Goal: Task Accomplishment & Management: Use online tool/utility

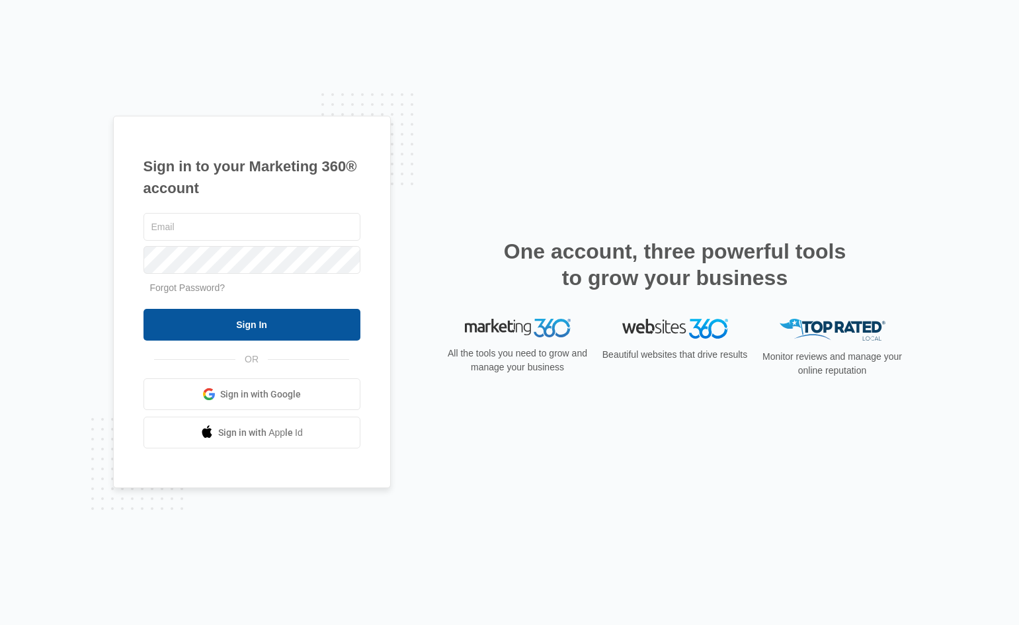
type input "[EMAIL_ADDRESS][DOMAIN_NAME]"
click at [204, 322] on input "Sign In" at bounding box center [251, 325] width 217 height 32
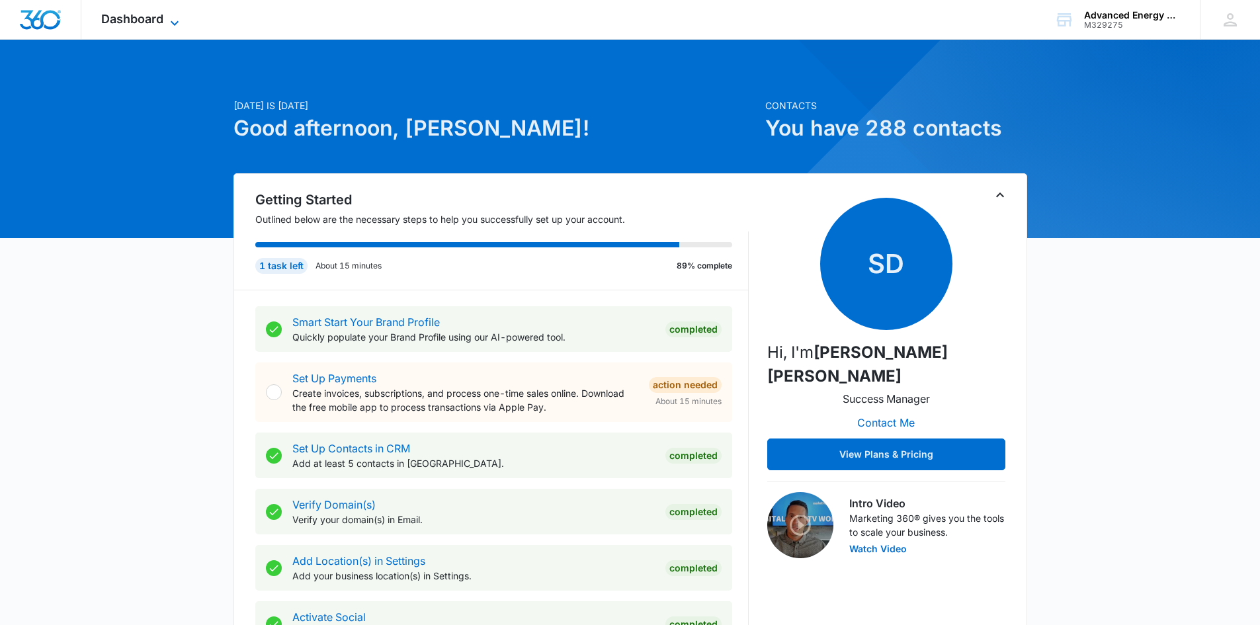
click at [178, 18] on icon at bounding box center [175, 23] width 16 height 16
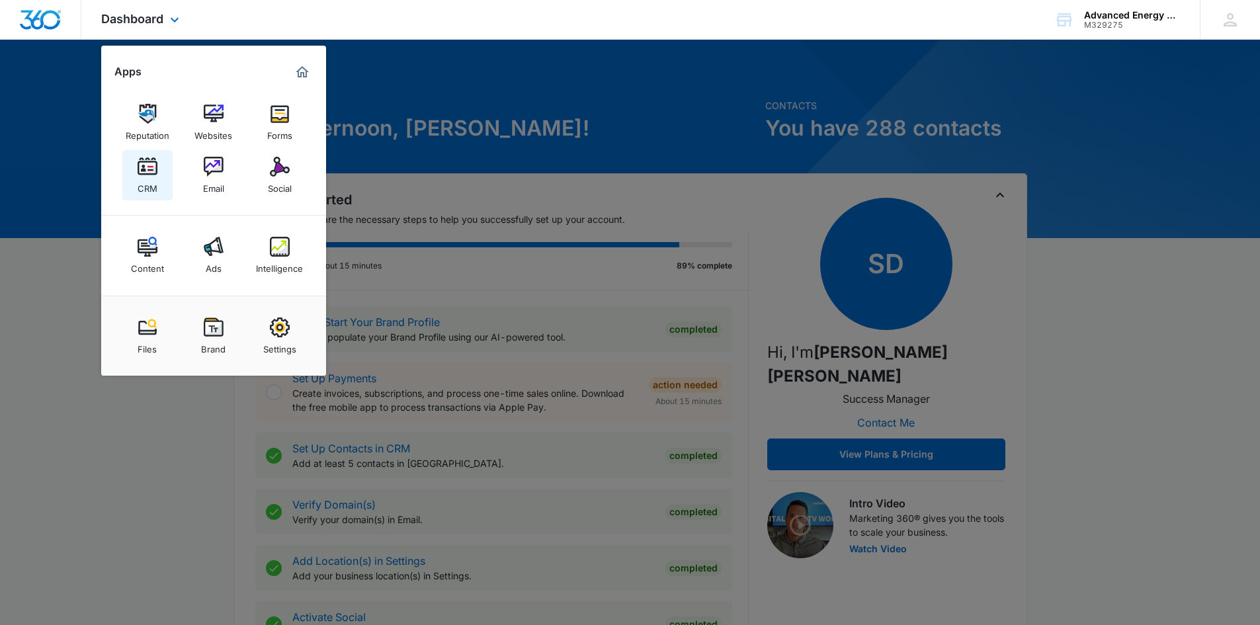
click at [147, 171] on img at bounding box center [148, 167] width 20 height 20
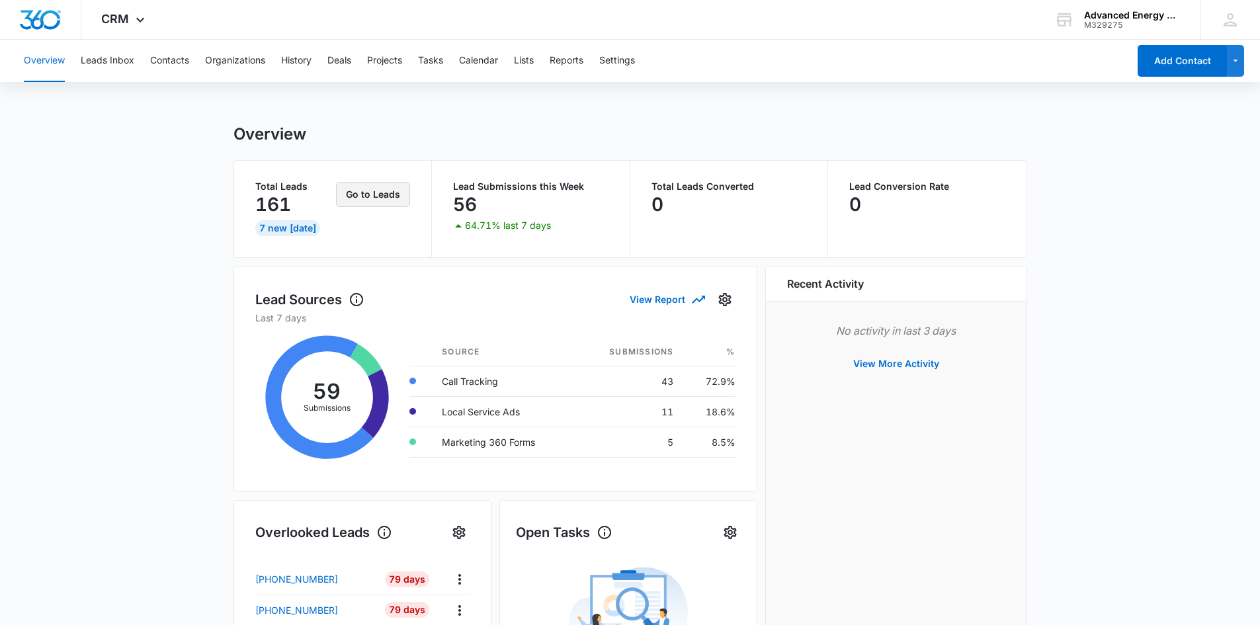
click at [383, 198] on button "Go to Leads" at bounding box center [373, 194] width 74 height 25
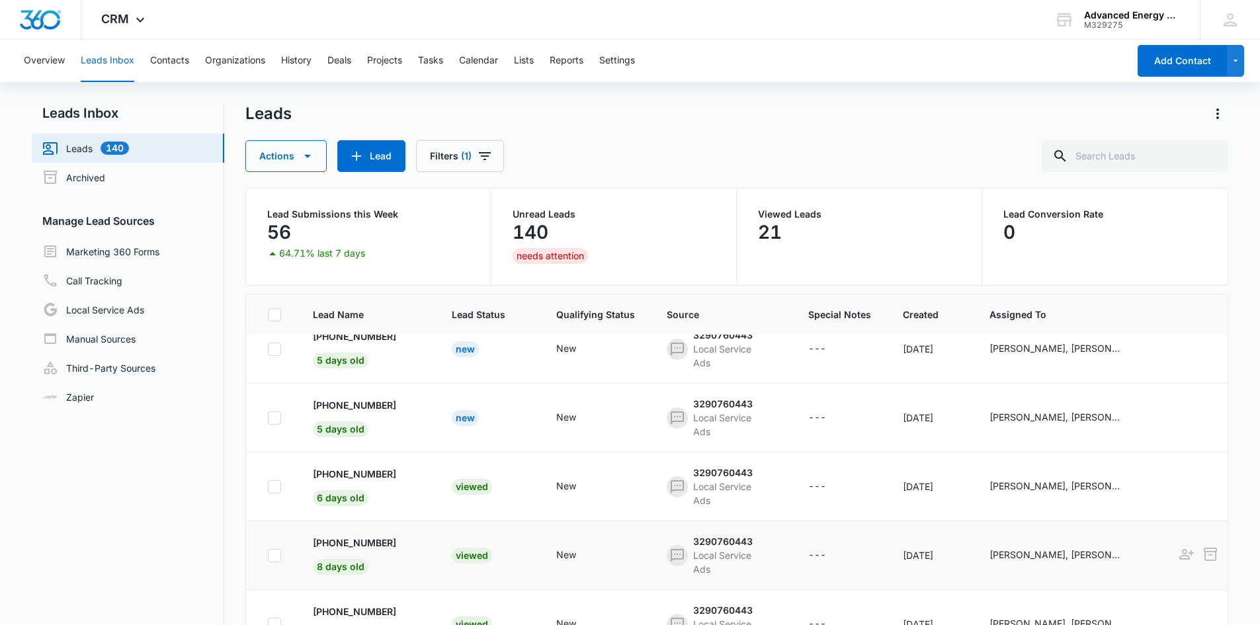
scroll to position [66, 0]
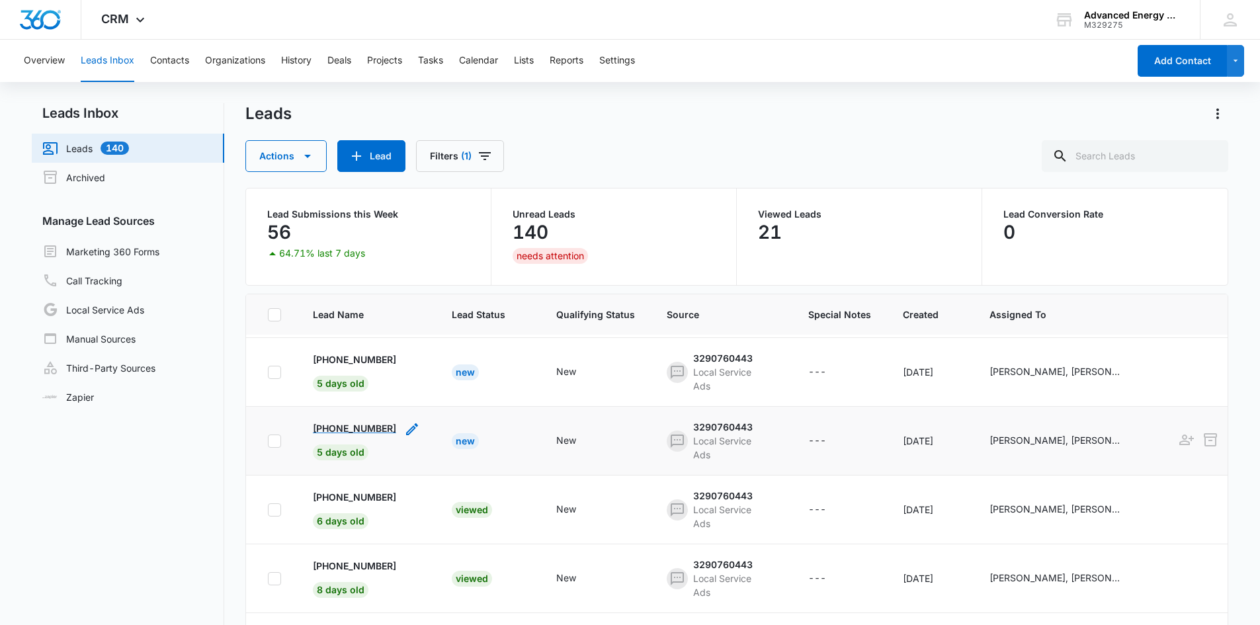
click at [361, 425] on p "[PHONE_NUMBER]" at bounding box center [354, 428] width 83 height 14
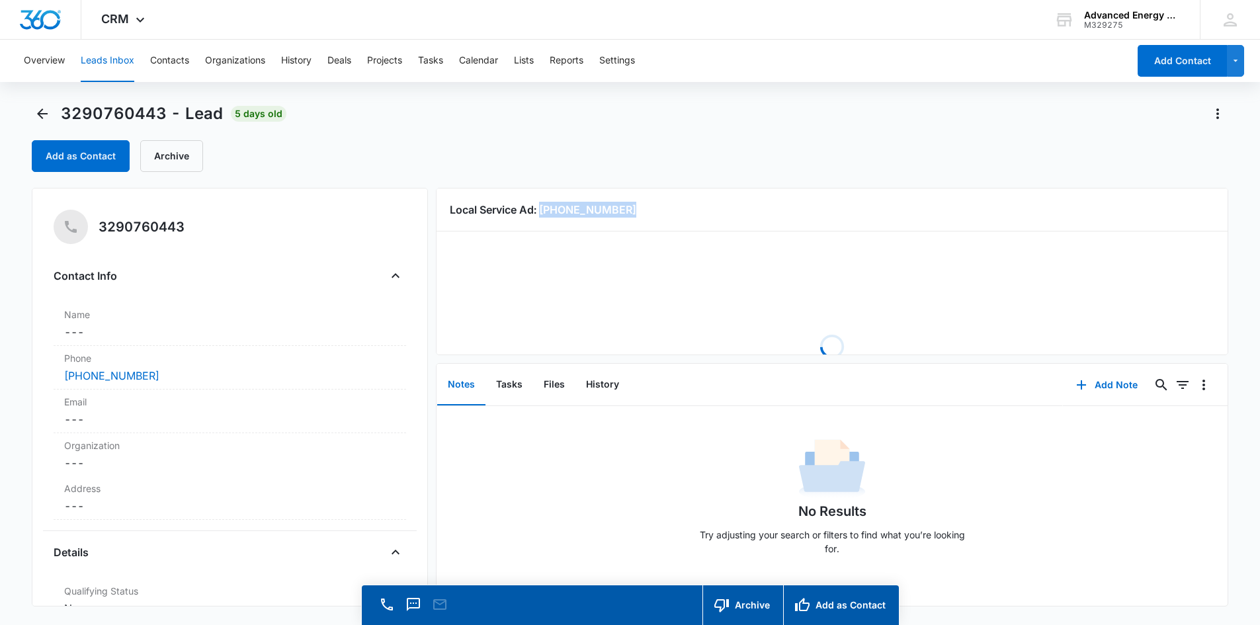
drag, startPoint x: 635, startPoint y: 206, endPoint x: 540, endPoint y: 214, distance: 95.5
click at [540, 214] on h3 "Local Service Ad: [PHONE_NUMBER]" at bounding box center [832, 210] width 765 height 16
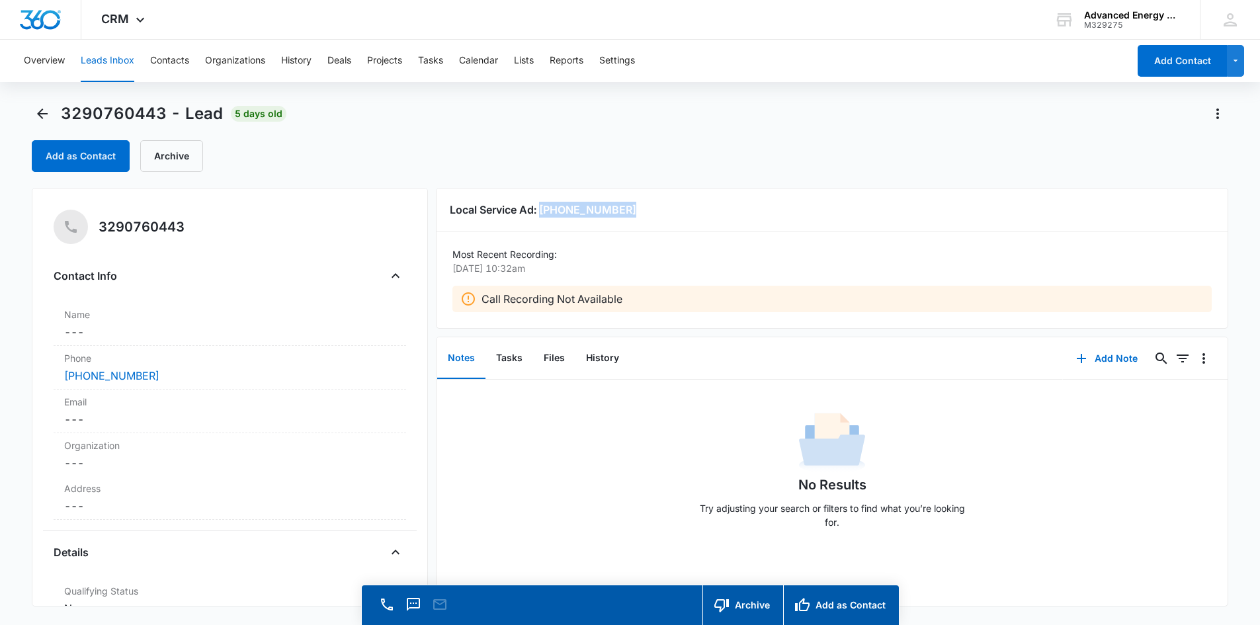
copy h3 "[PHONE_NUMBER]"
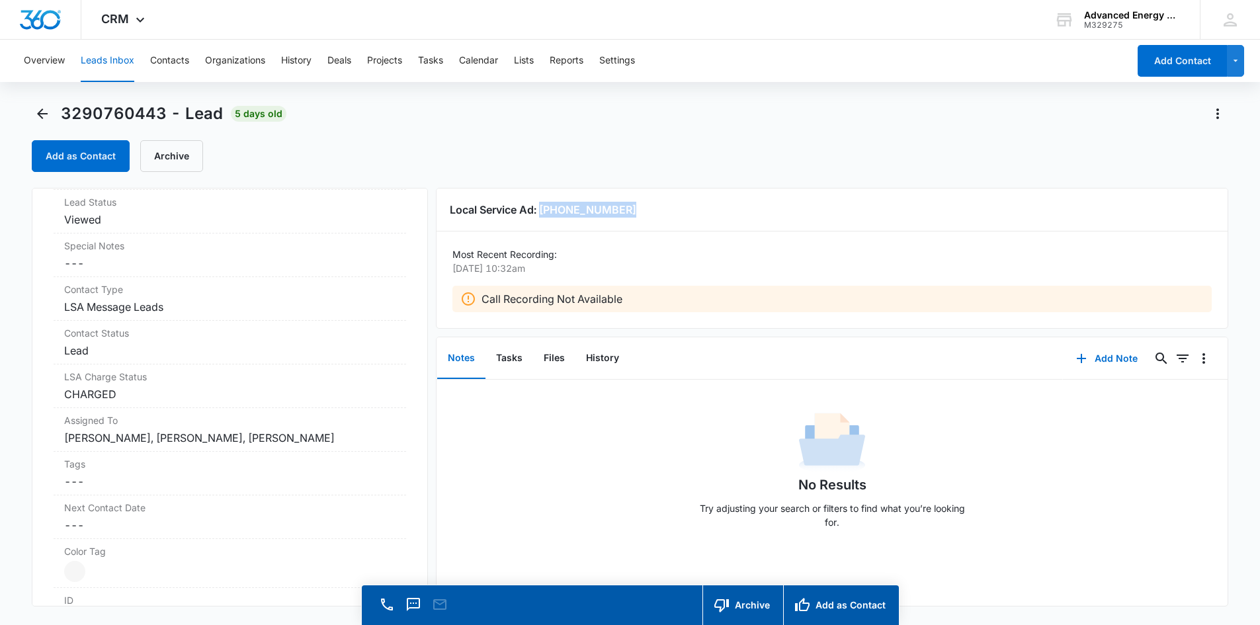
scroll to position [529, 0]
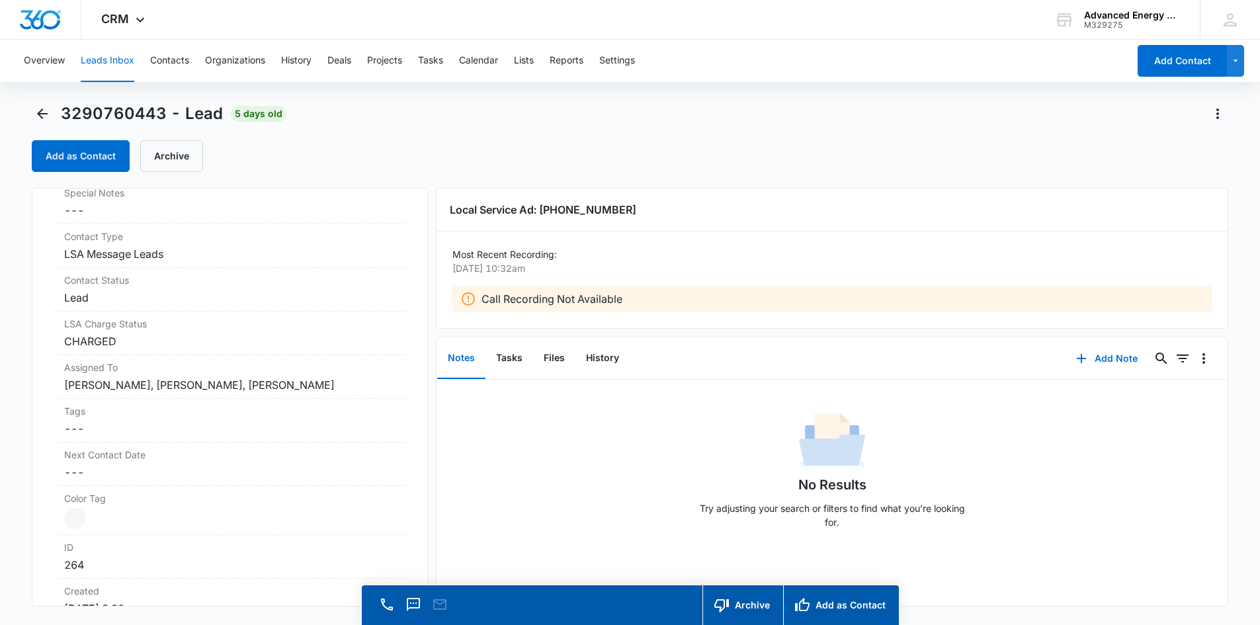
click at [595, 464] on div "No Results Try adjusting your search or filters to find what you’re looking for." at bounding box center [831, 474] width 791 height 131
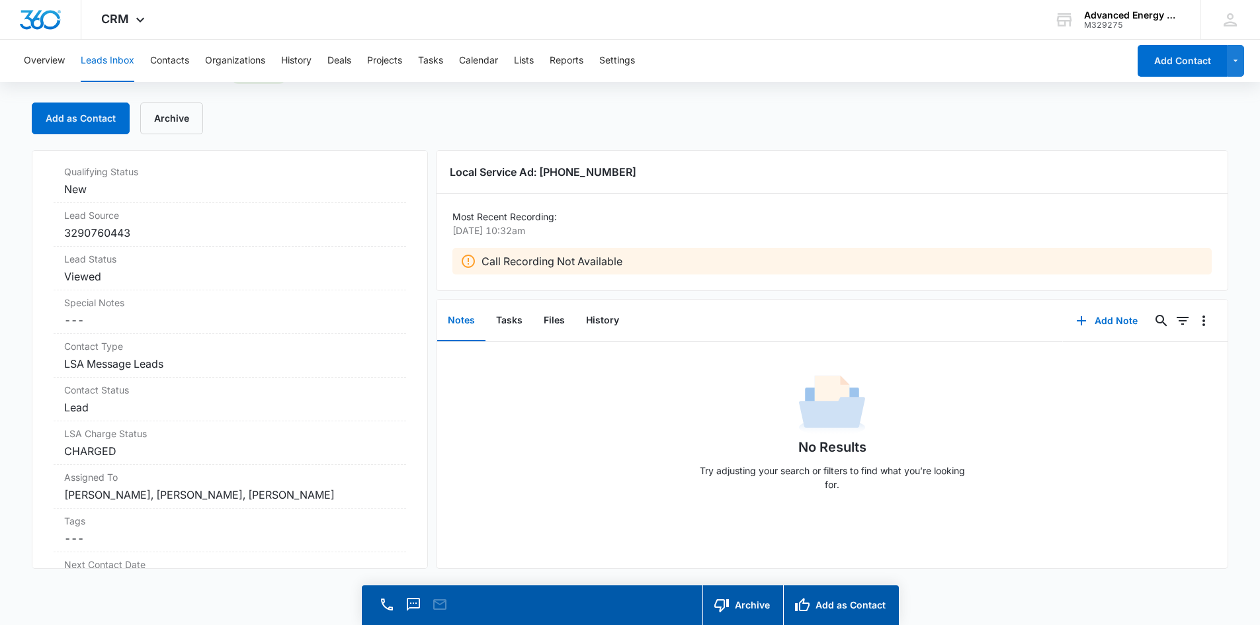
scroll to position [258, 0]
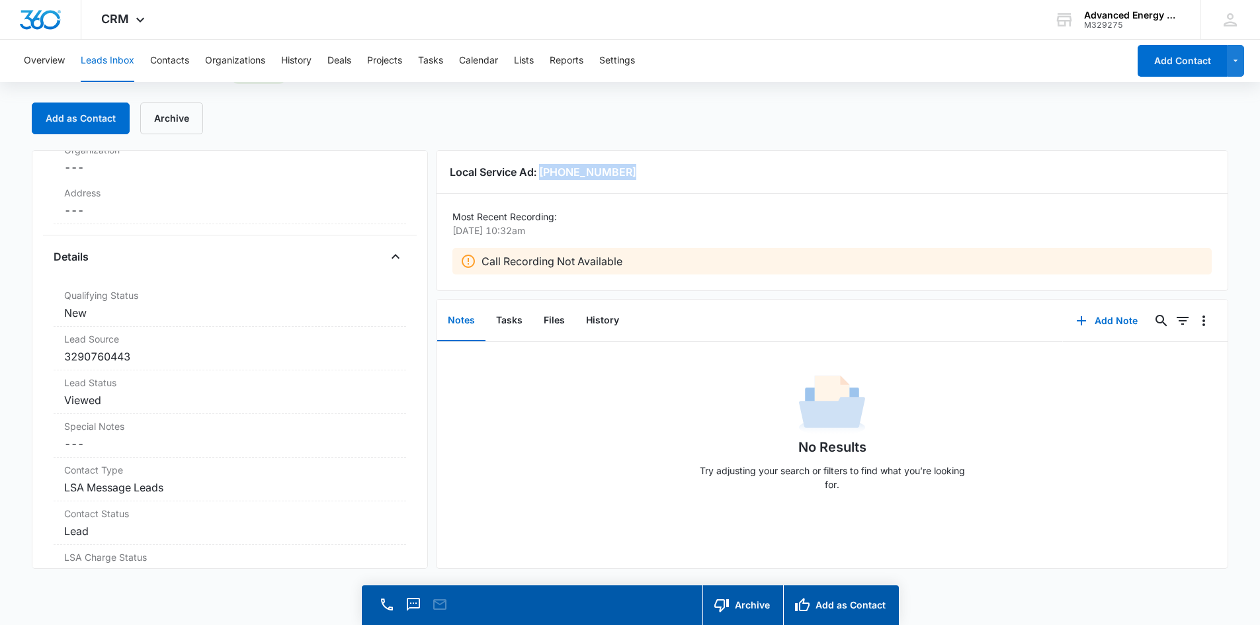
drag, startPoint x: 629, startPoint y: 168, endPoint x: 543, endPoint y: 175, distance: 86.9
click at [543, 175] on h3 "Local Service Ad: [PHONE_NUMBER]" at bounding box center [832, 172] width 765 height 16
copy h3 "[PHONE_NUMBER]"
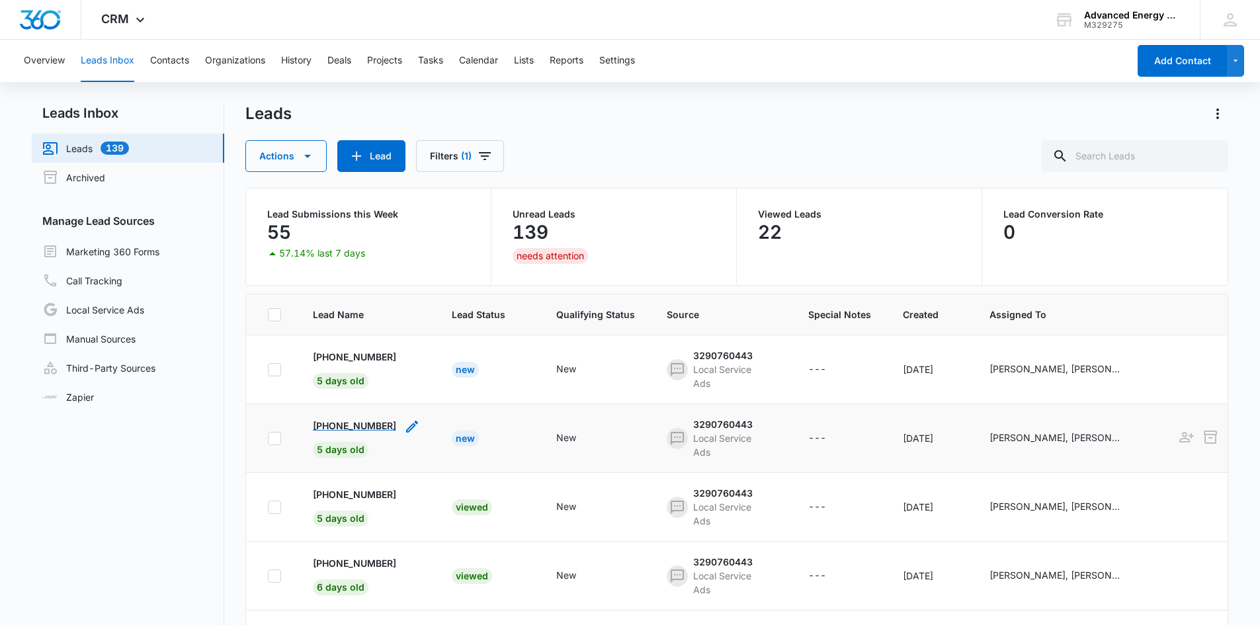
click at [371, 425] on p "[PHONE_NUMBER]" at bounding box center [354, 426] width 83 height 14
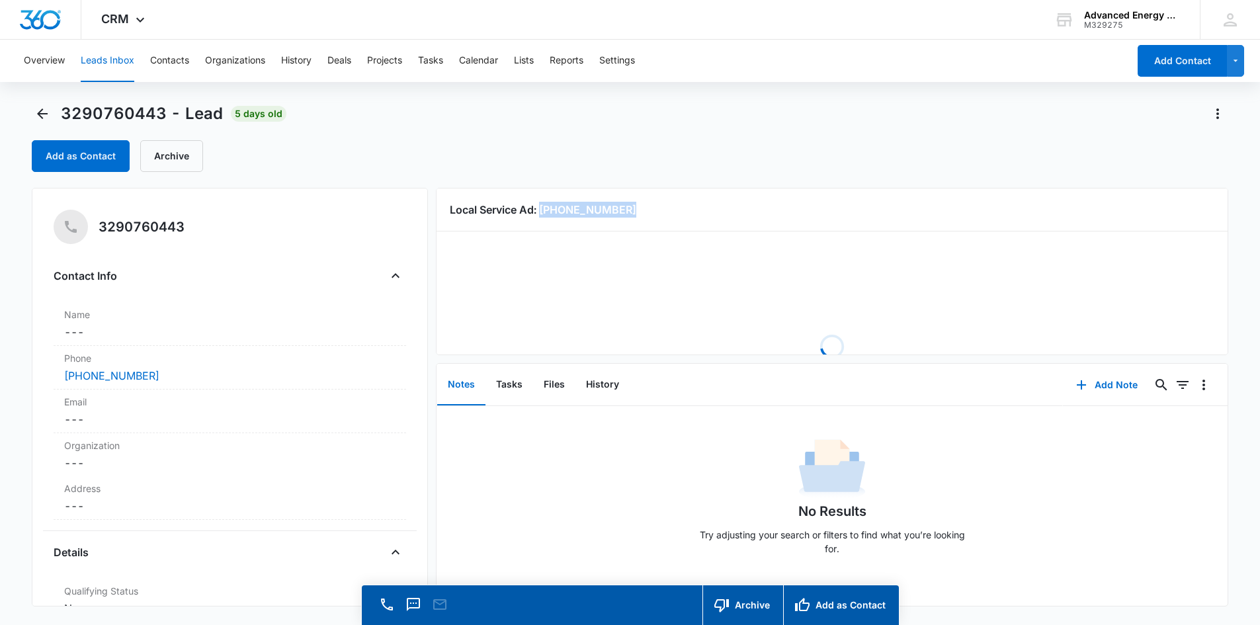
drag, startPoint x: 613, startPoint y: 211, endPoint x: 541, endPoint y: 206, distance: 72.2
click at [541, 206] on h3 "Local Service Ad: [PHONE_NUMBER]" at bounding box center [832, 210] width 765 height 16
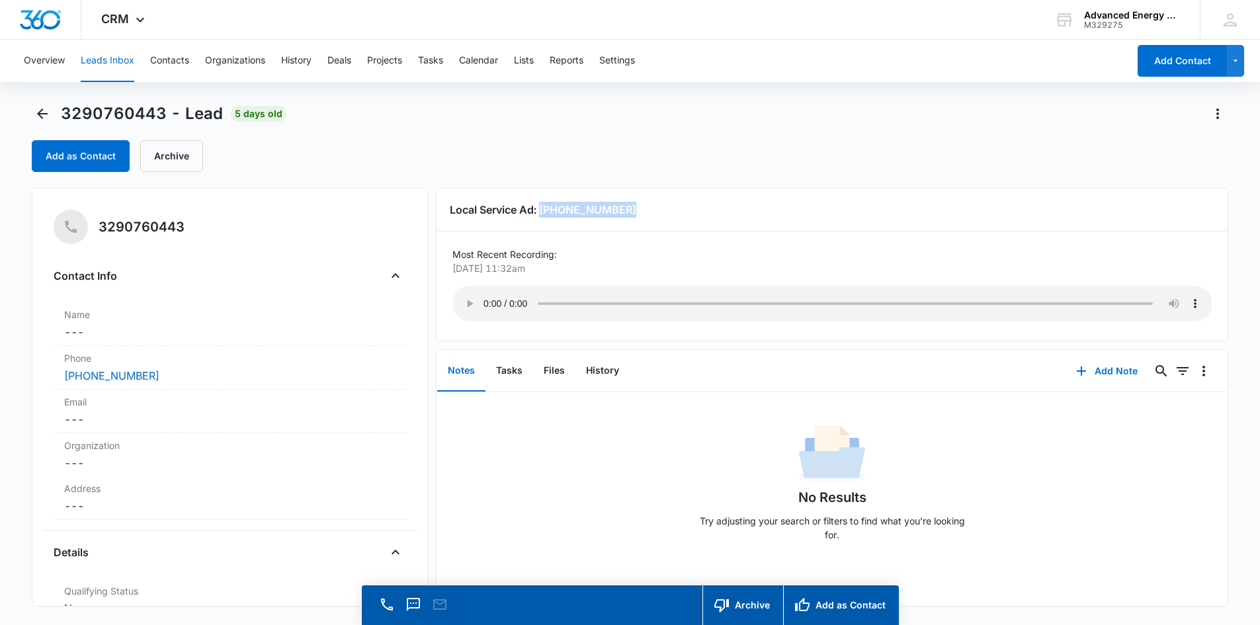
copy h3 "[PHONE_NUMBER]"
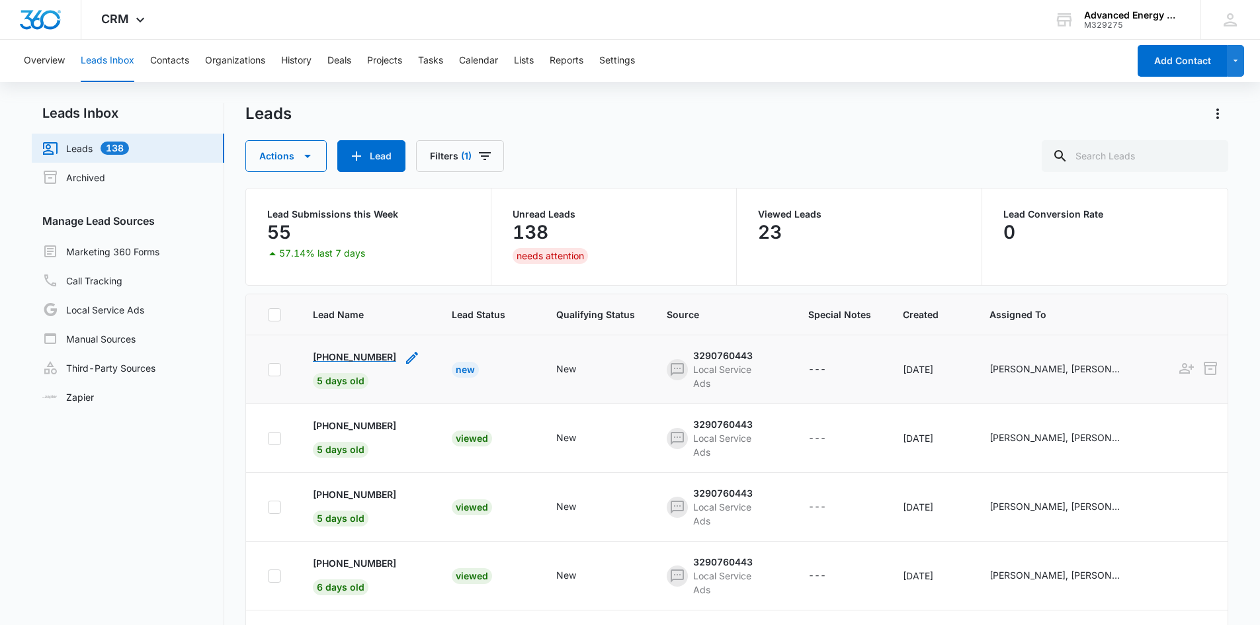
click at [358, 355] on p "[PHONE_NUMBER]" at bounding box center [354, 357] width 83 height 14
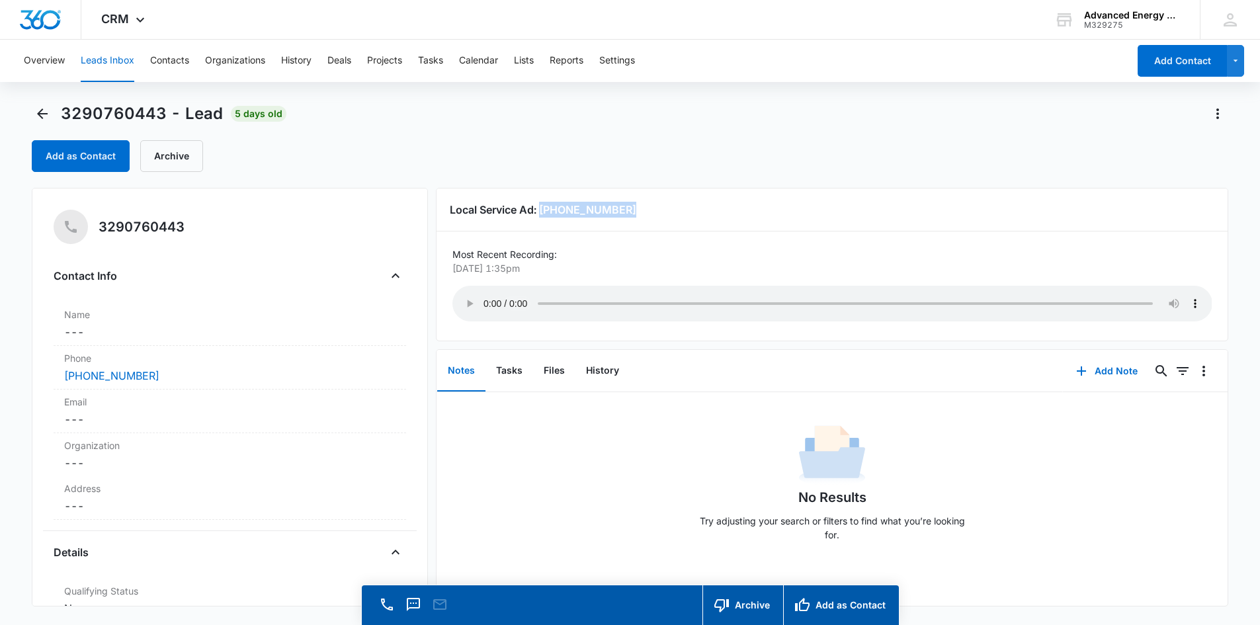
drag, startPoint x: 541, startPoint y: 209, endPoint x: 643, endPoint y: 215, distance: 102.7
click at [643, 215] on h3 "Local Service Ad: [PHONE_NUMBER]" at bounding box center [832, 210] width 765 height 16
copy h3 "[PHONE_NUMBER]"
